Goal: Information Seeking & Learning: Find specific fact

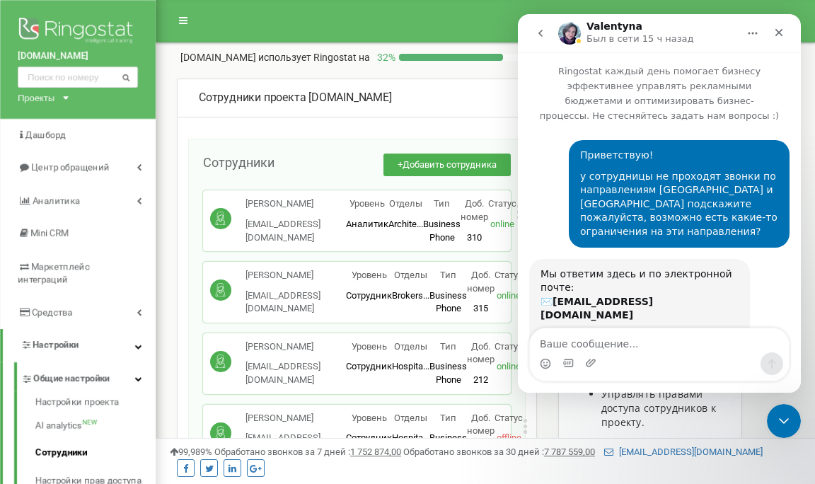
scroll to position [600, 0]
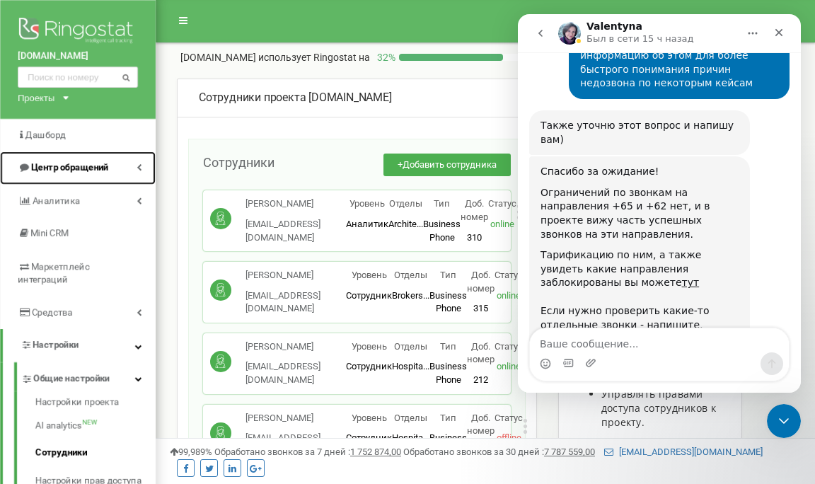
click at [93, 170] on span "Центр обращений" at bounding box center [69, 167] width 77 height 11
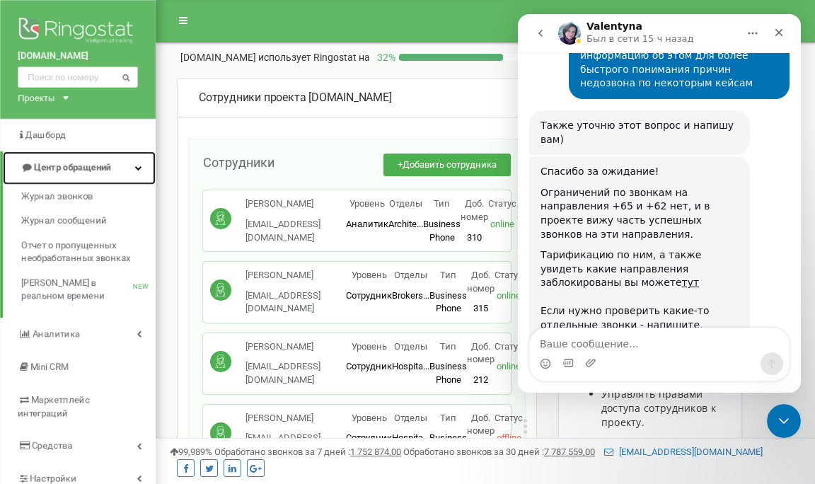
click at [93, 170] on span "Центр обращений" at bounding box center [72, 167] width 77 height 11
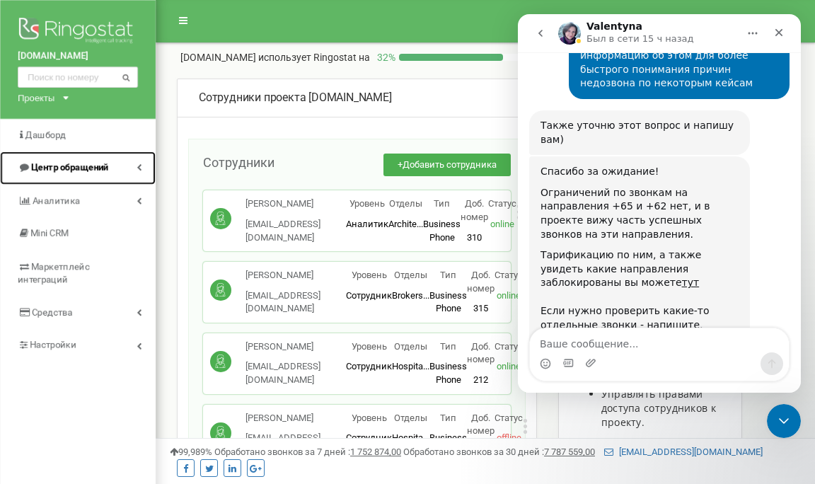
click at [93, 170] on span "Центр обращений" at bounding box center [69, 167] width 77 height 11
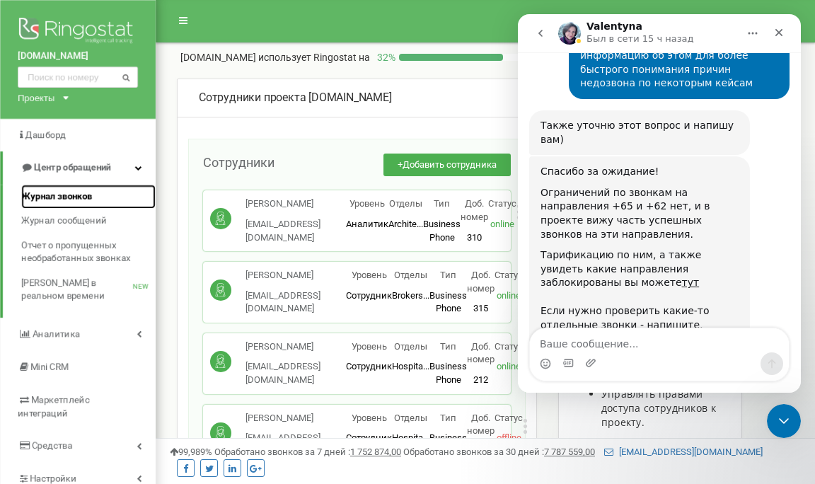
click at [68, 198] on span "Журнал звонков" at bounding box center [56, 196] width 71 height 13
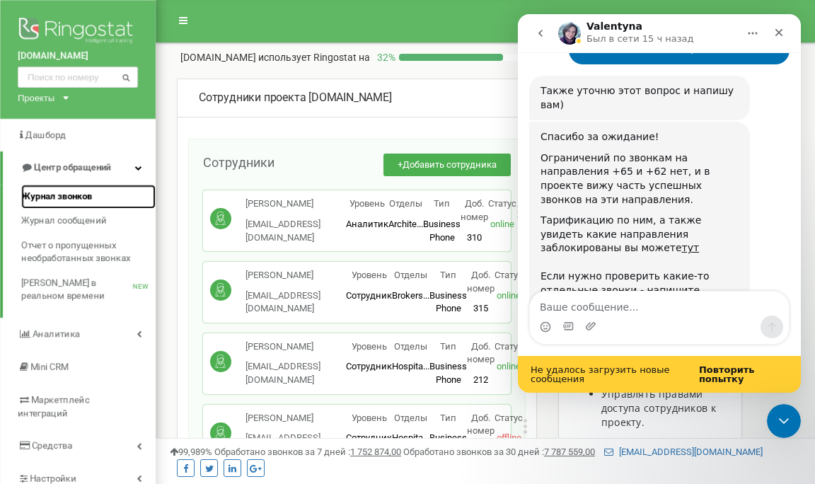
scroll to position [636, 0]
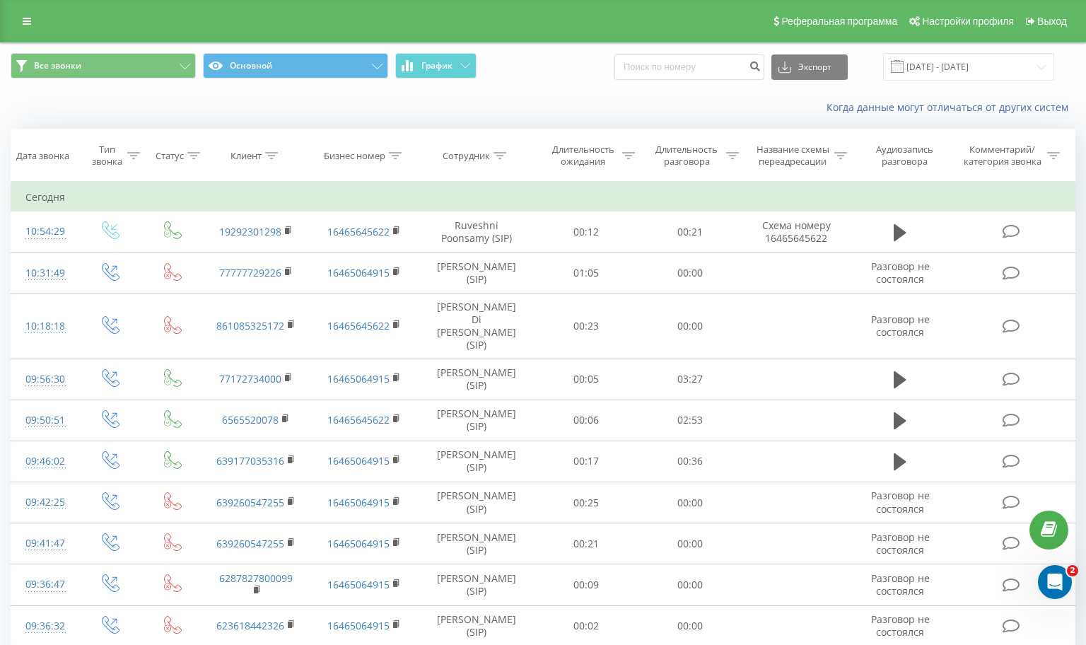
click at [482, 154] on div "Сотрудник" at bounding box center [466, 156] width 47 height 12
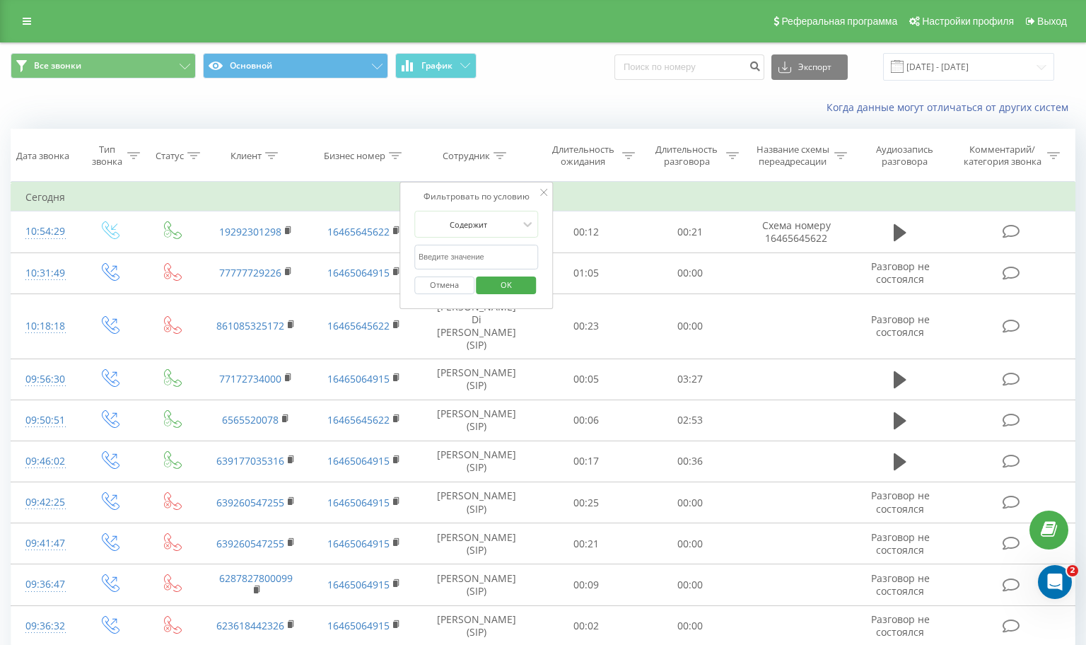
click at [462, 256] on input "text" at bounding box center [476, 257] width 124 height 25
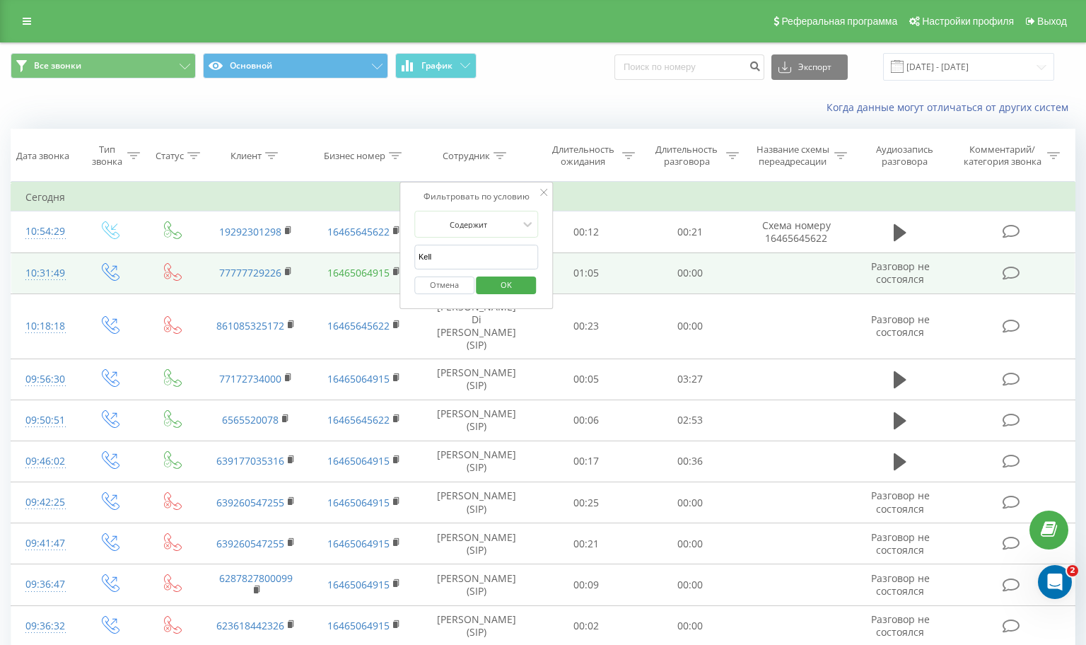
type input "[PERSON_NAME]"
click button "OK" at bounding box center [507, 285] width 60 height 18
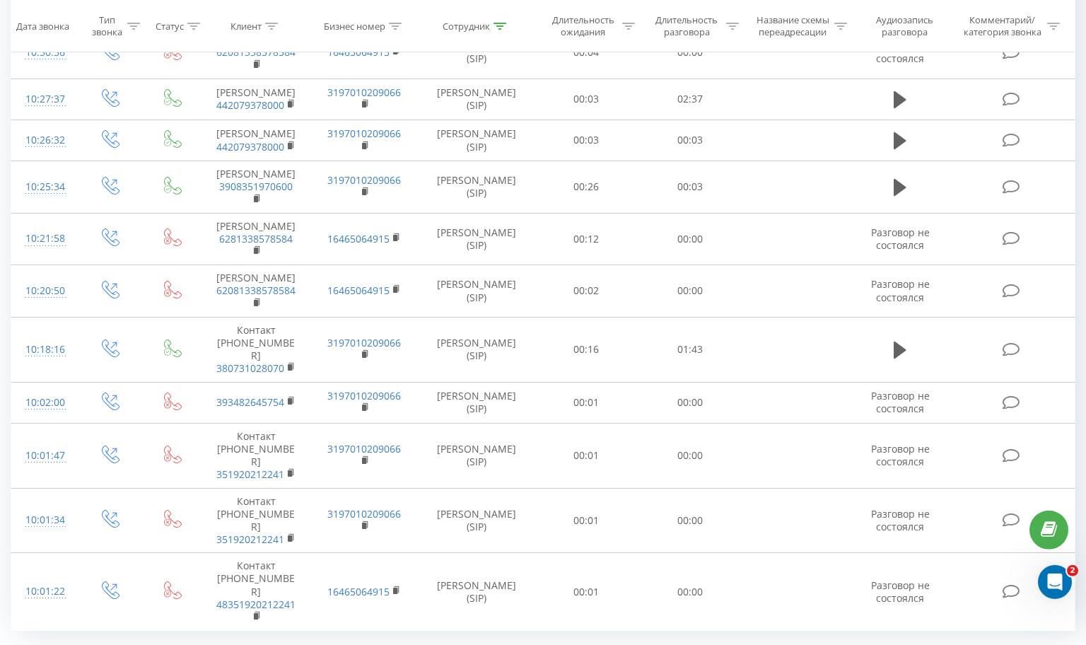
scroll to position [876, 0]
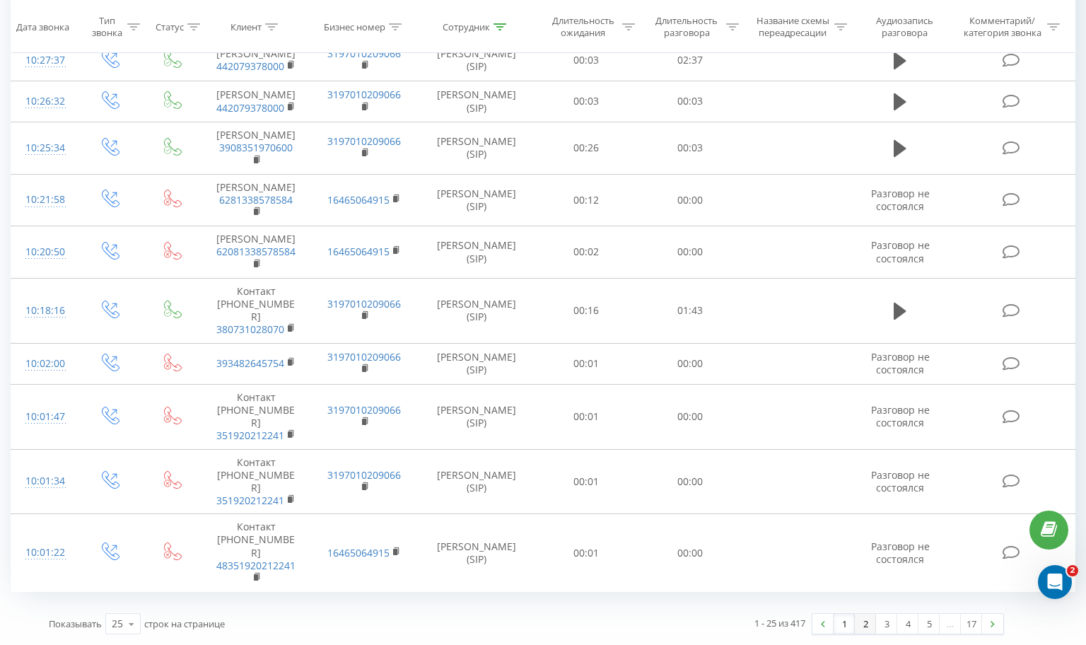
click at [869, 626] on link "2" at bounding box center [865, 624] width 21 height 20
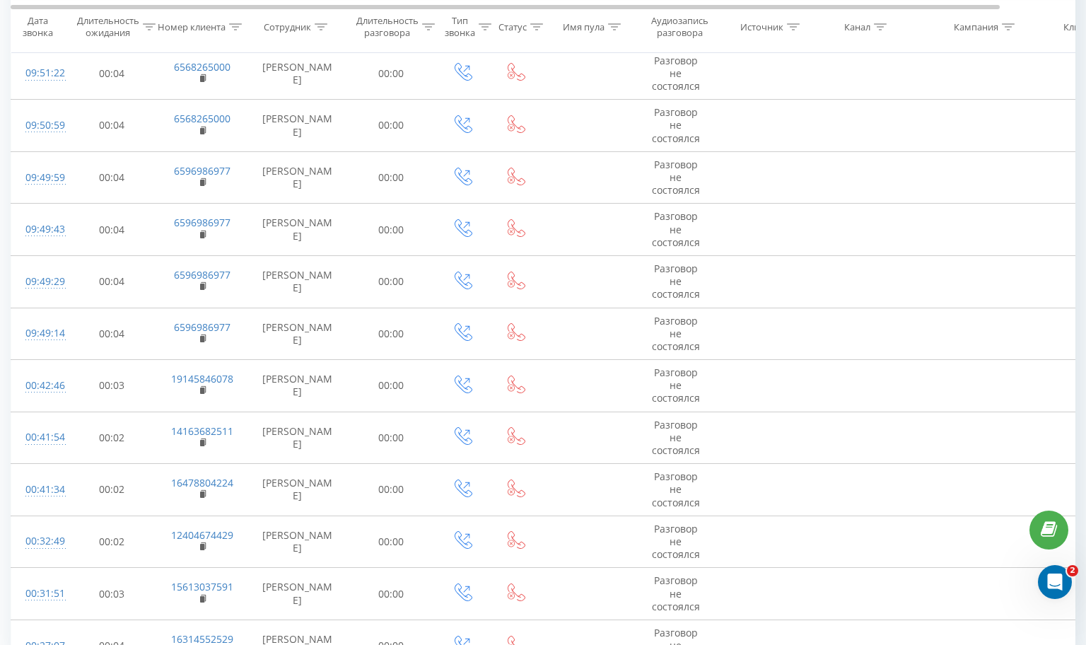
scroll to position [926, 0]
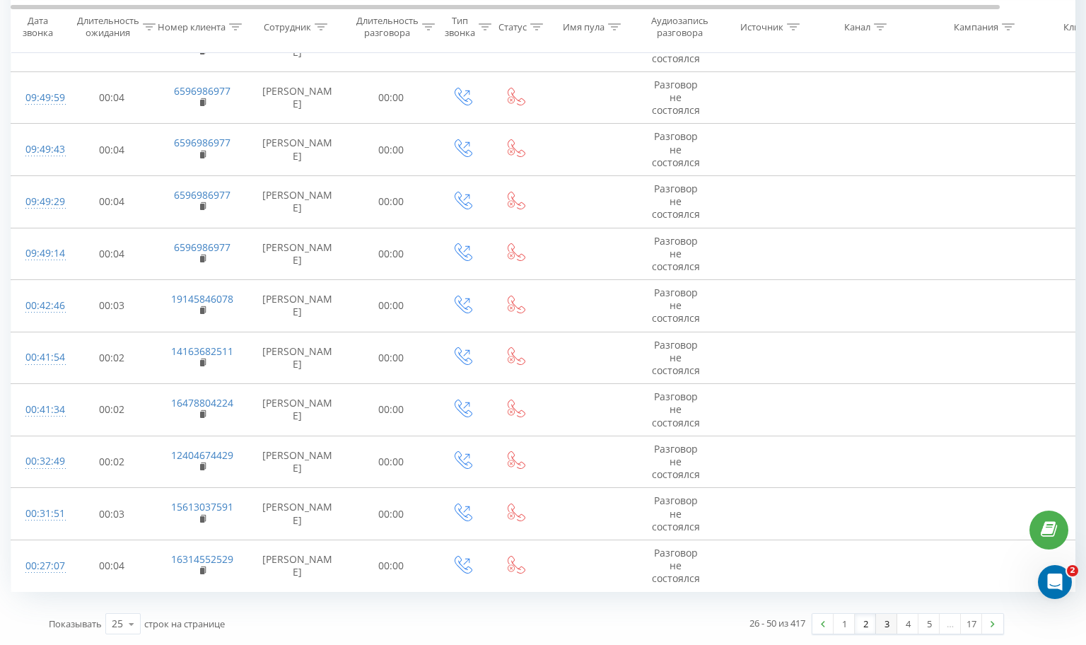
click at [885, 624] on link "3" at bounding box center [886, 624] width 21 height 20
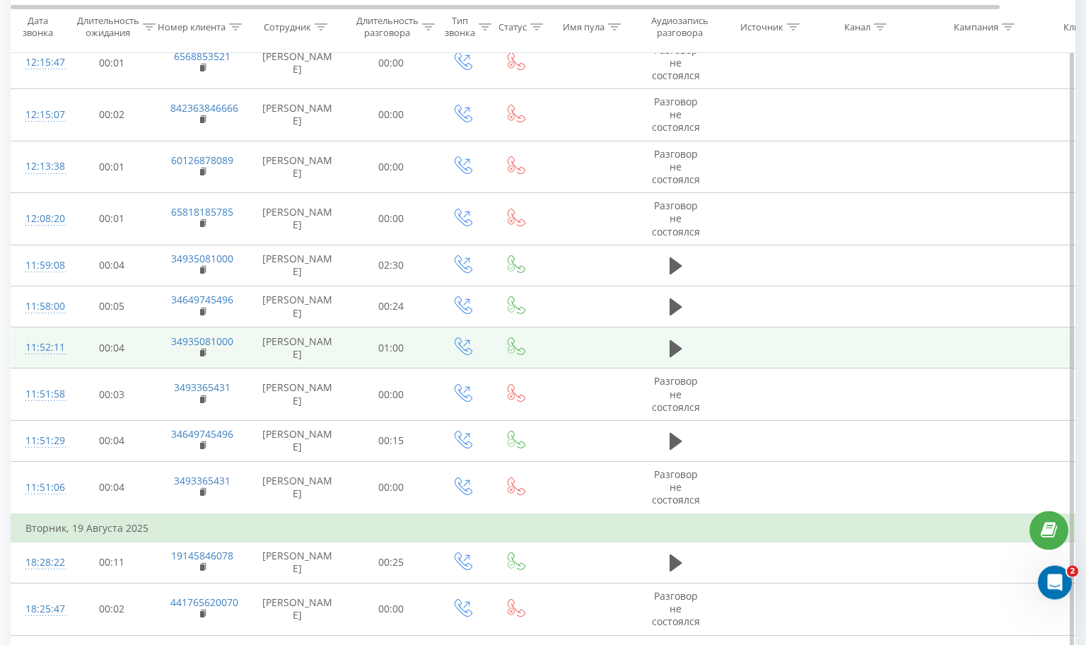
scroll to position [851, 0]
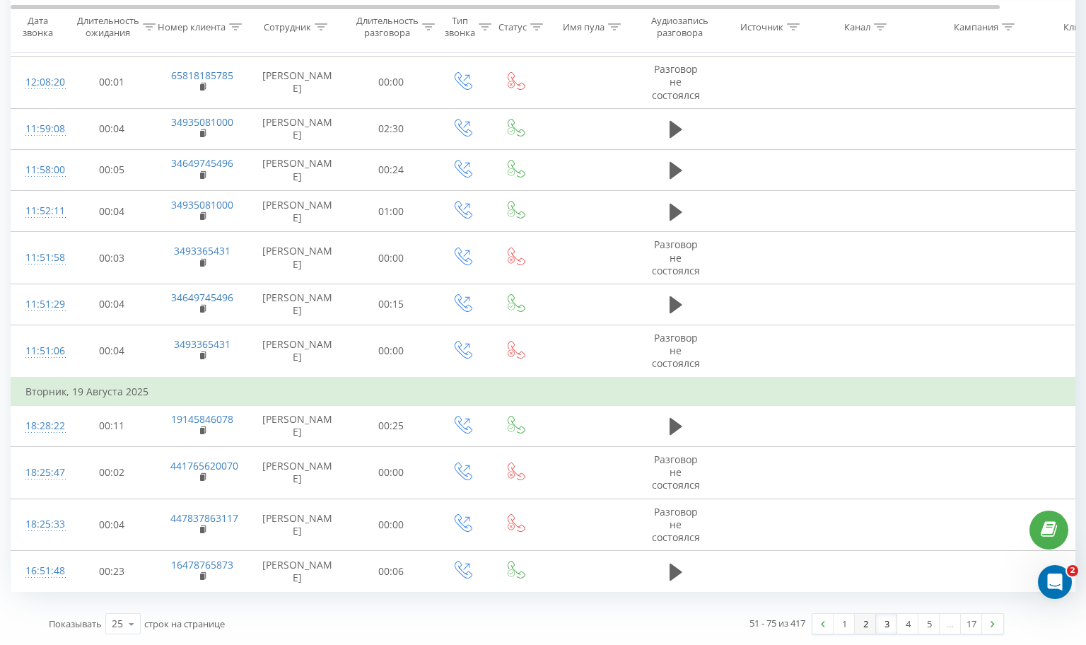
click at [861, 623] on link "2" at bounding box center [865, 624] width 21 height 20
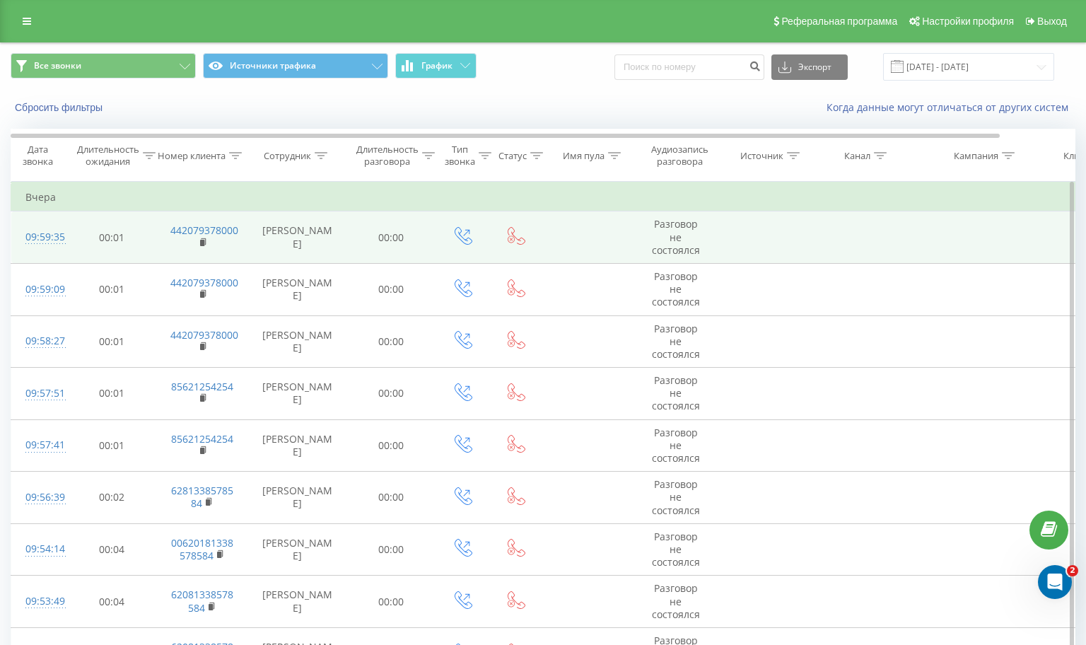
click at [292, 239] on td "[PERSON_NAME]" at bounding box center [297, 237] width 99 height 52
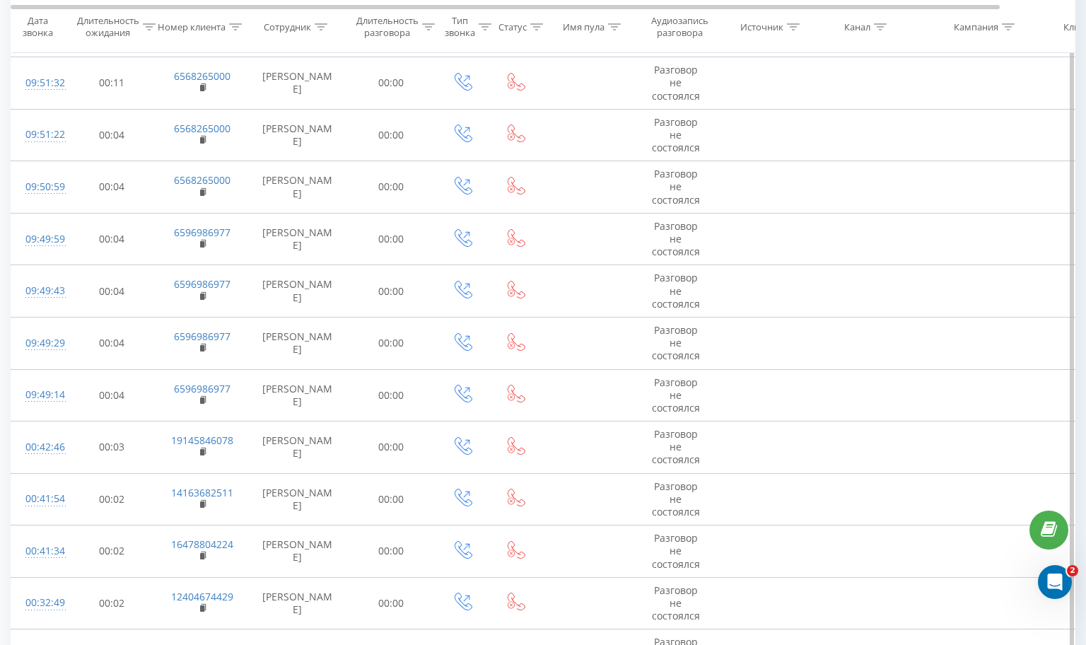
scroll to position [926, 0]
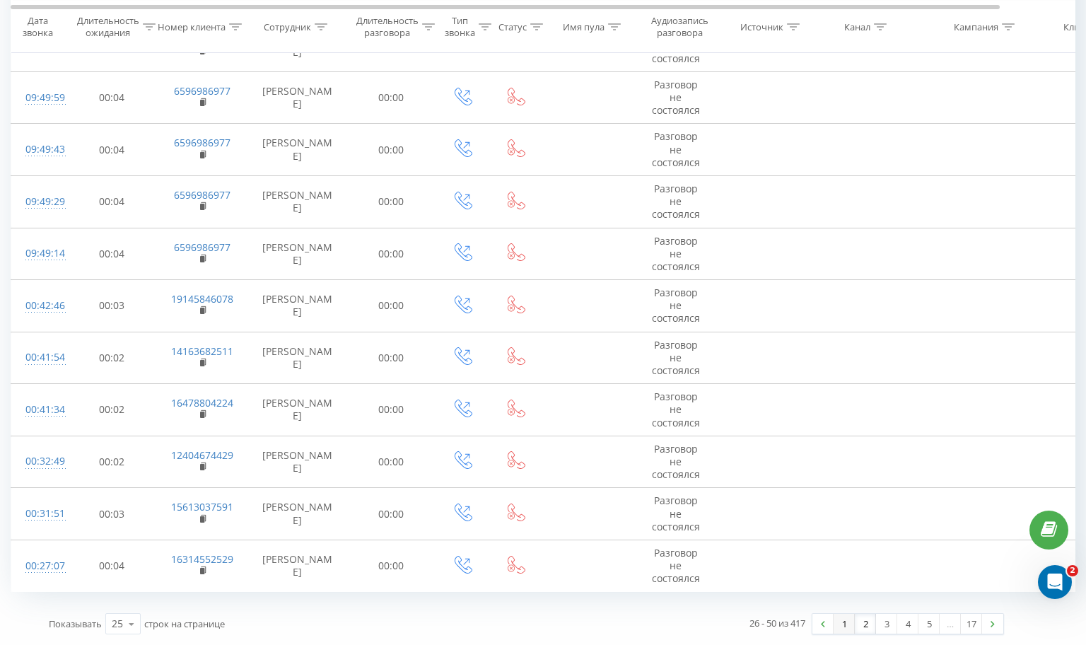
click at [850, 627] on link "1" at bounding box center [844, 624] width 21 height 20
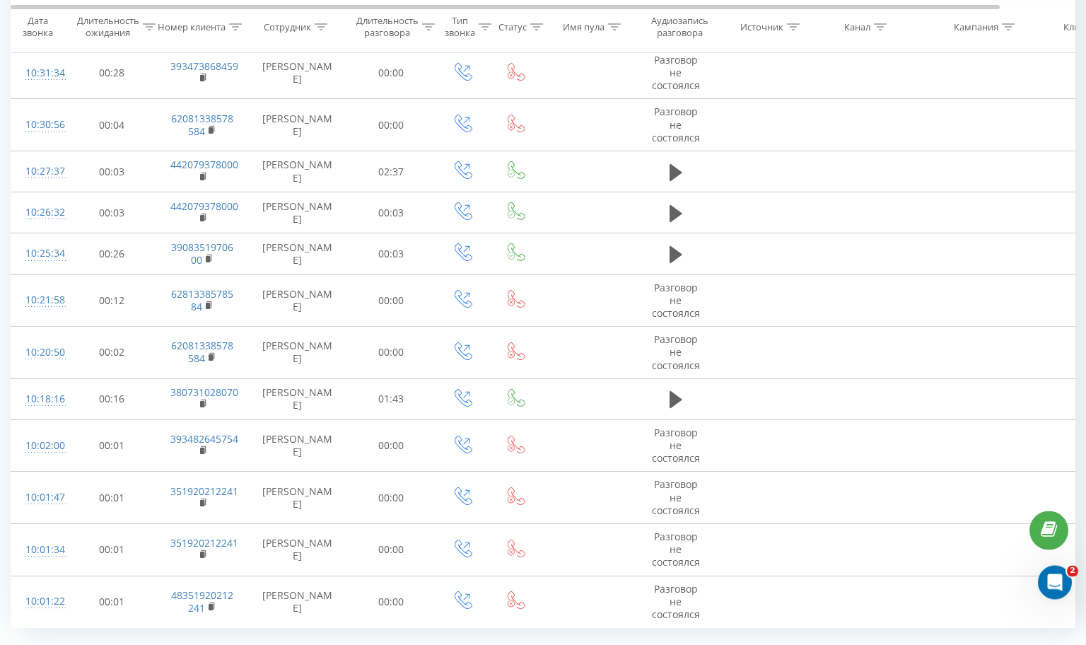
scroll to position [823, 0]
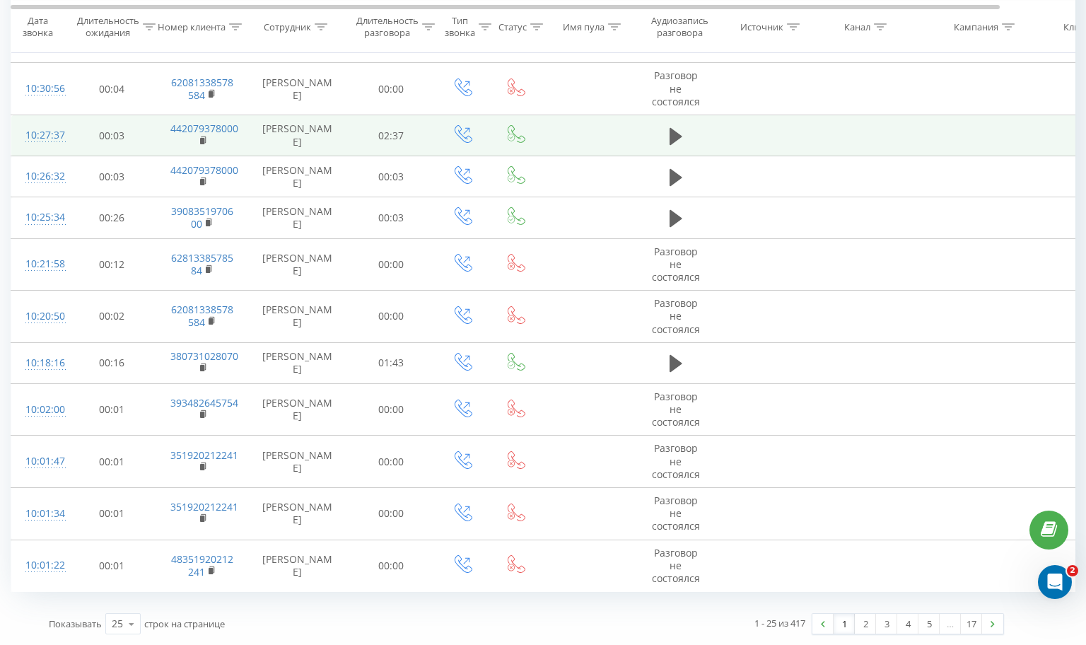
click at [165, 124] on td "442079378000" at bounding box center [202, 135] width 92 height 41
drag, startPoint x: 165, startPoint y: 124, endPoint x: 201, endPoint y: 127, distance: 35.5
click at [201, 127] on td "442079378000" at bounding box center [202, 135] width 92 height 41
copy link "442079378000"
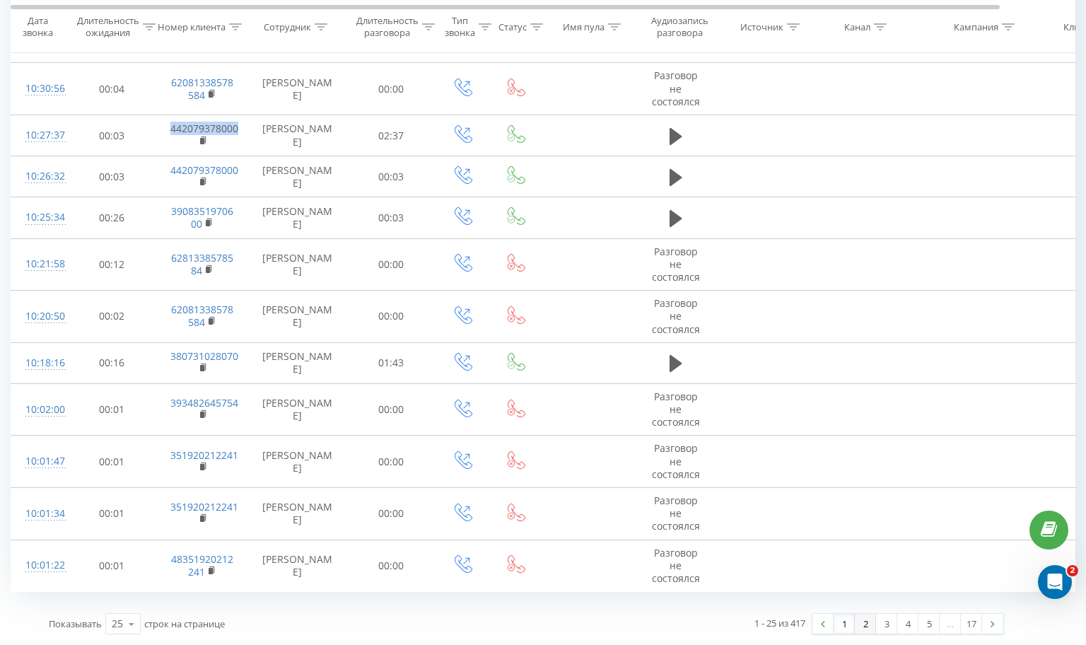
click at [863, 617] on link "2" at bounding box center [865, 624] width 21 height 20
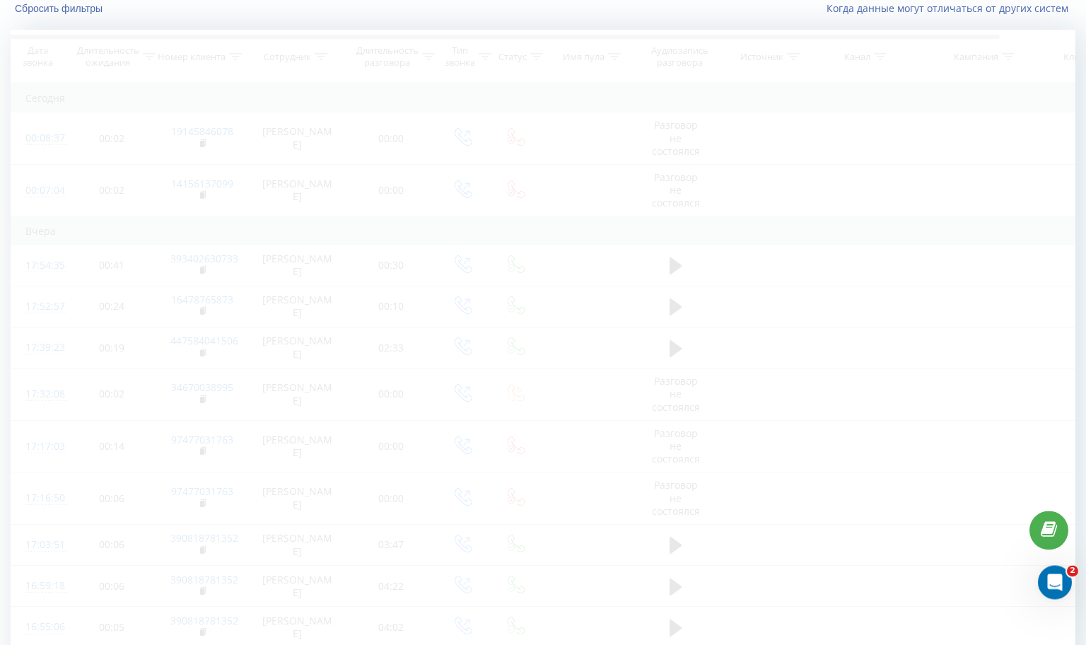
scroll to position [95, 0]
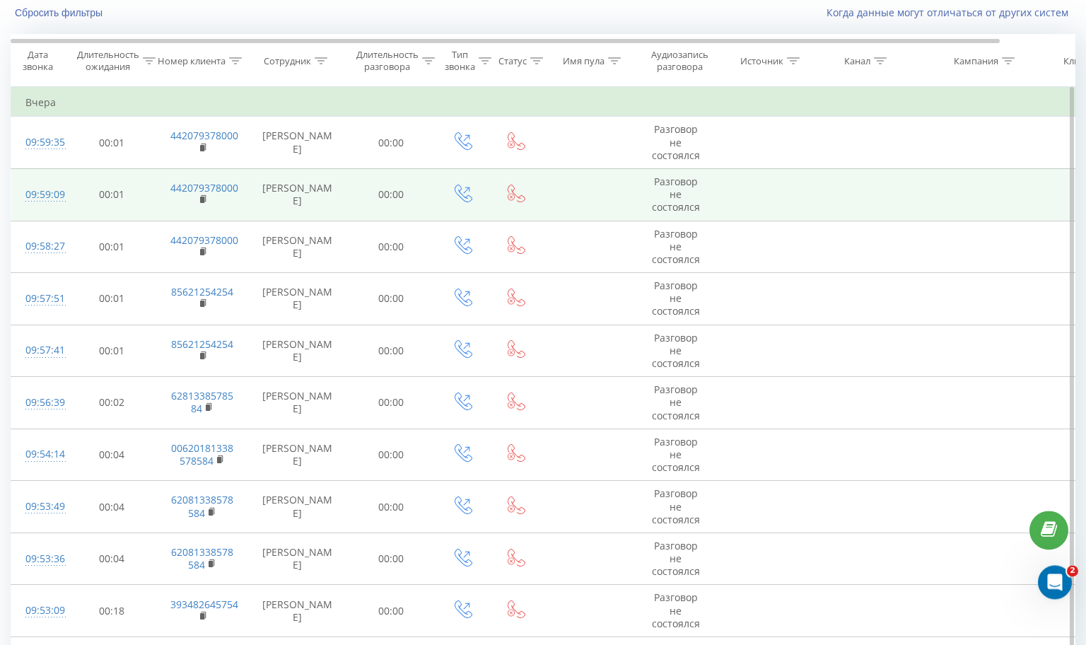
click at [240, 189] on td "442079378000" at bounding box center [202, 194] width 92 height 52
drag, startPoint x: 240, startPoint y: 189, endPoint x: 175, endPoint y: 183, distance: 66.0
click at [175, 183] on td "442079378000" at bounding box center [202, 194] width 92 height 52
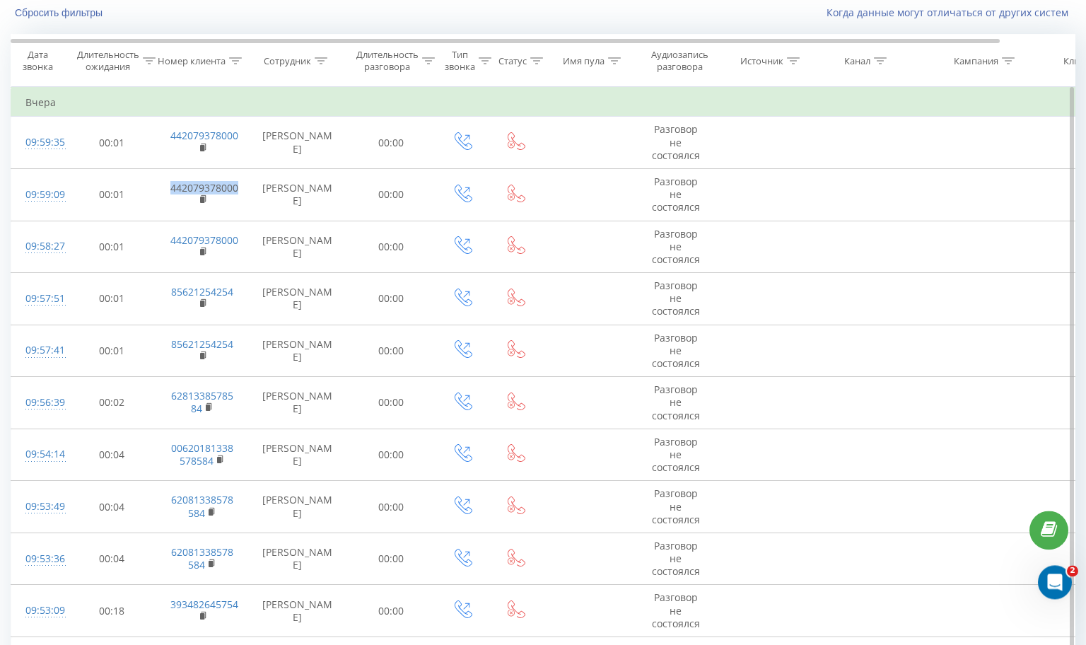
drag, startPoint x: 221, startPoint y: 185, endPoint x: 351, endPoint y: 98, distance: 156.3
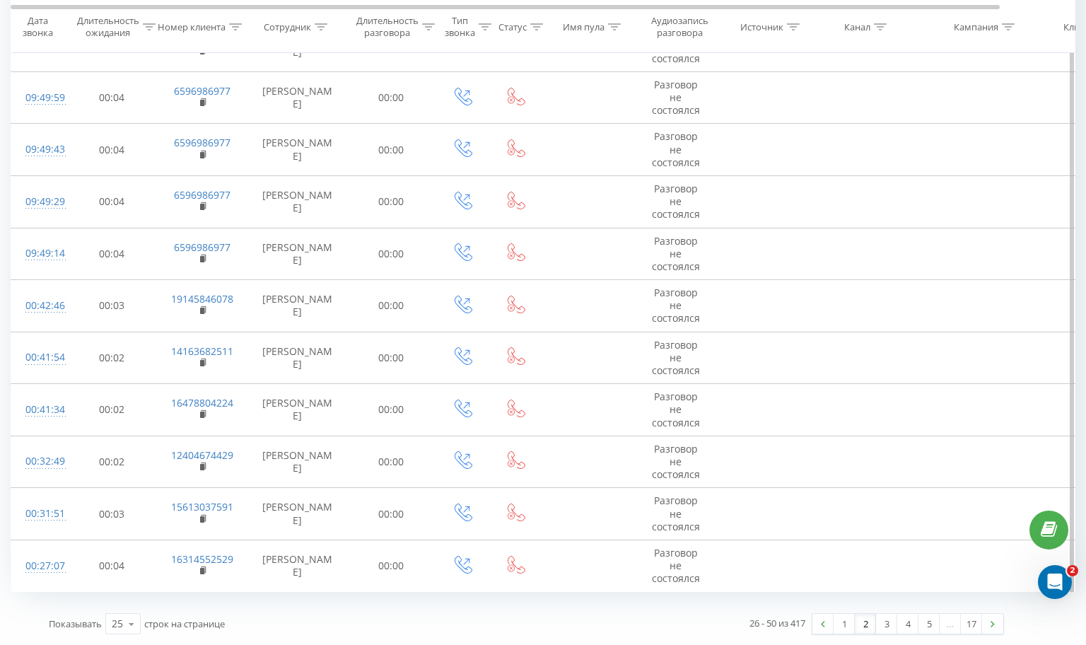
scroll to position [926, 0]
